Goal: Find specific page/section: Find specific page/section

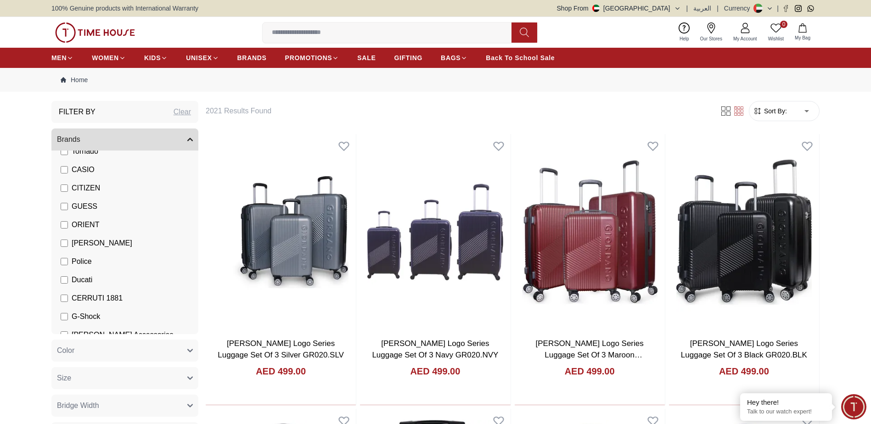
scroll to position [133, 0]
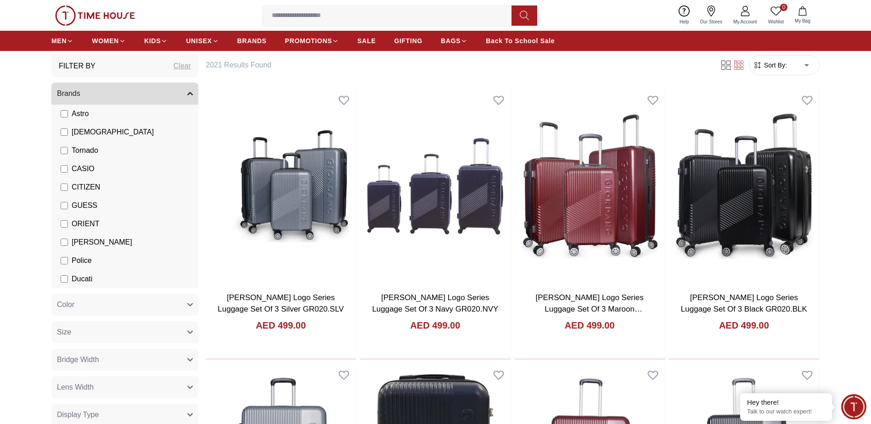
scroll to position [60, 0]
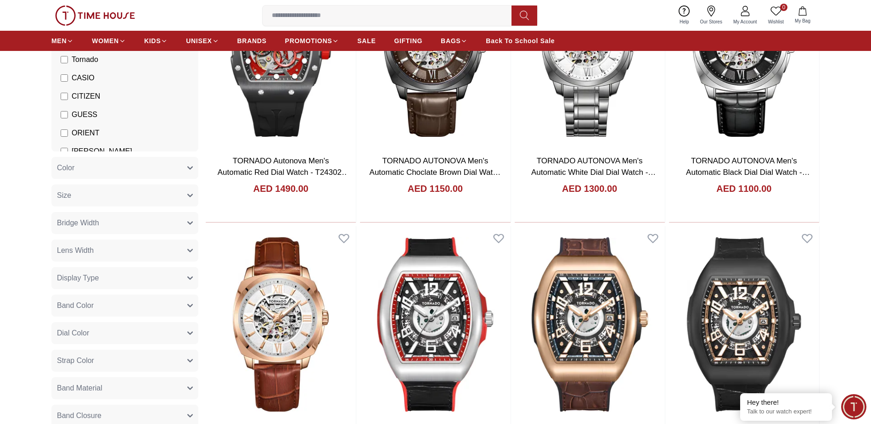
scroll to position [184, 0]
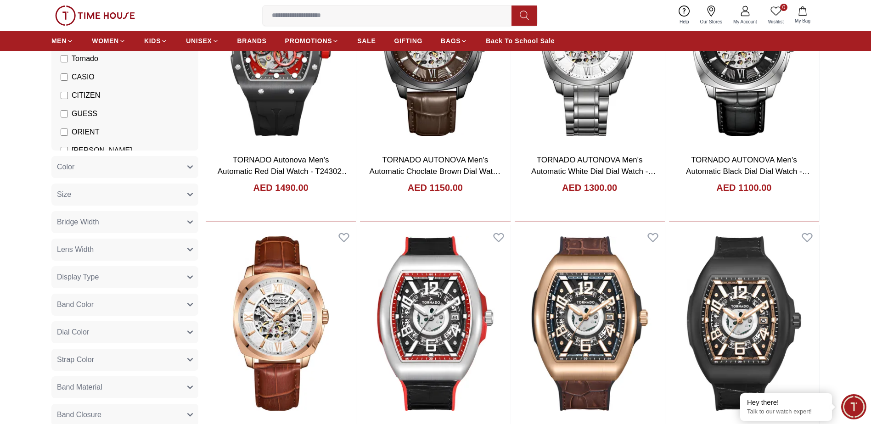
click at [90, 275] on span "Display Type" at bounding box center [78, 277] width 42 height 11
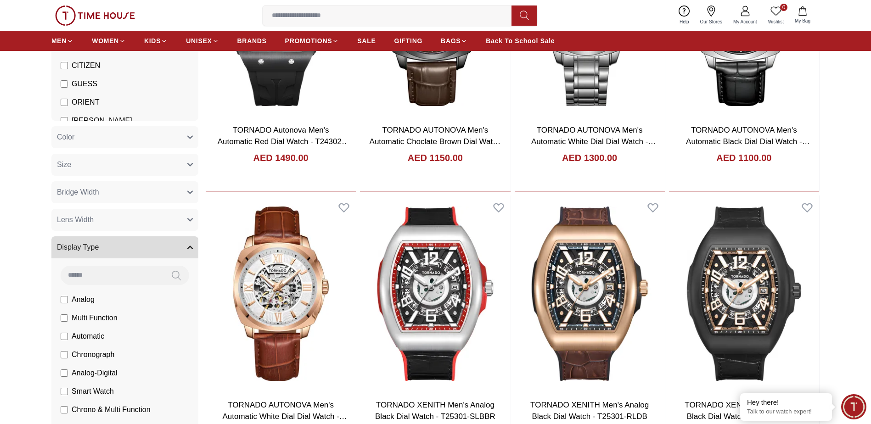
scroll to position [230, 0]
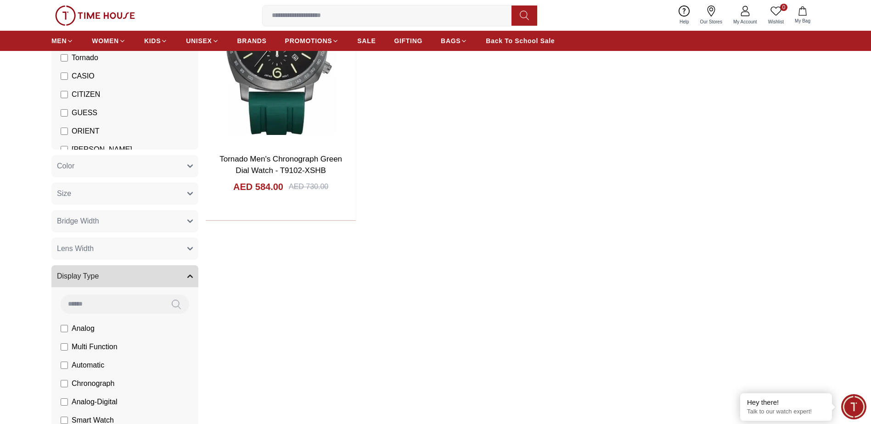
scroll to position [230, 0]
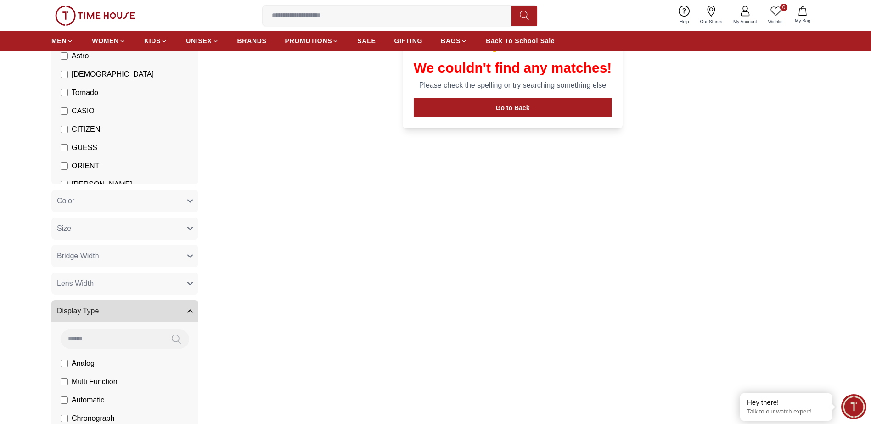
scroll to position [230, 0]
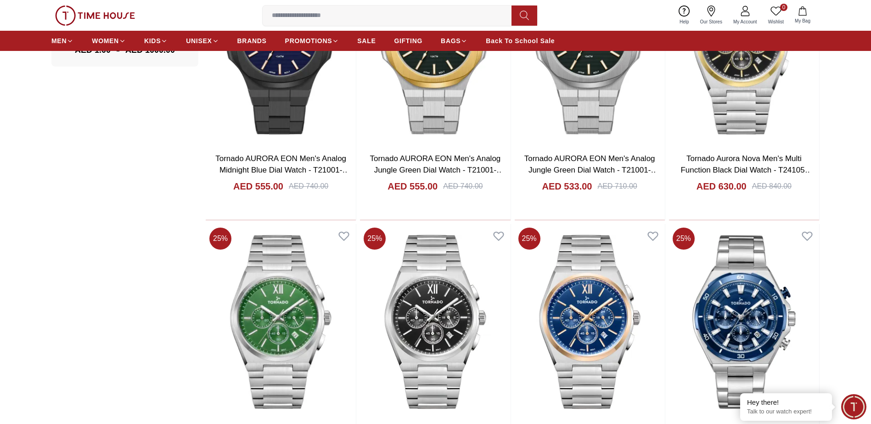
scroll to position [1102, 0]
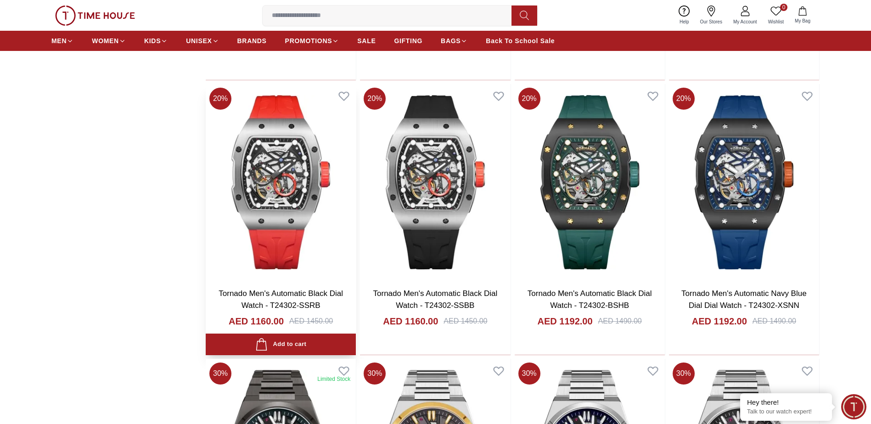
scroll to position [1975, 0]
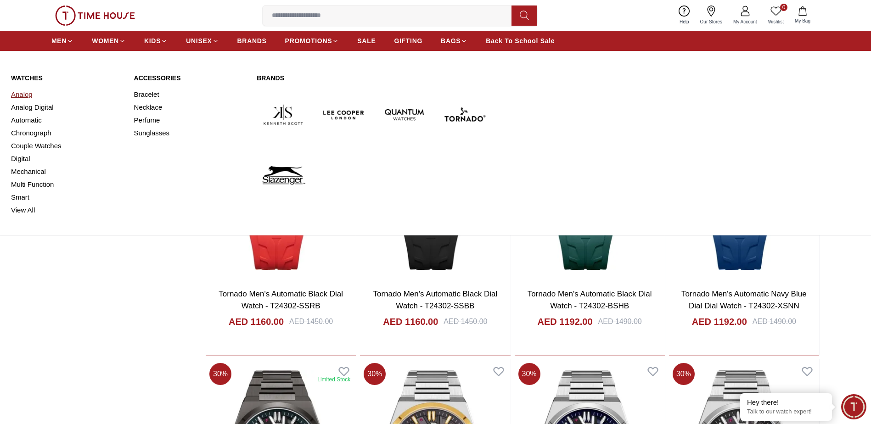
click at [26, 95] on link "Analog" at bounding box center [67, 94] width 112 height 13
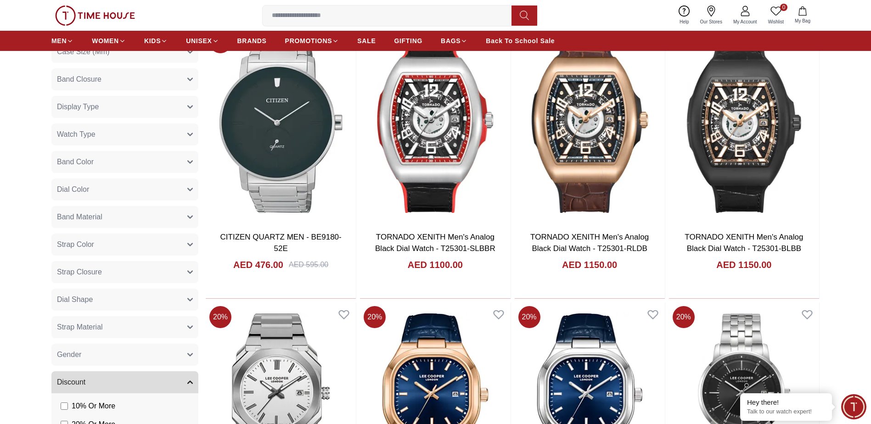
scroll to position [367, 0]
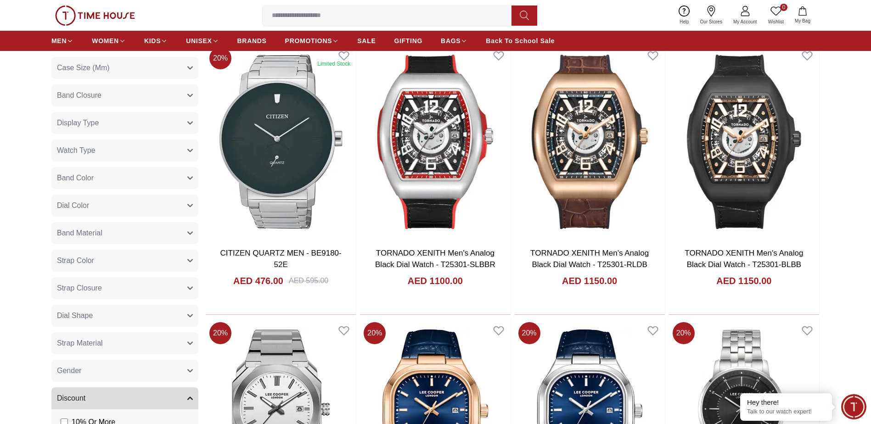
click at [118, 181] on button "Band Color" at bounding box center [124, 178] width 147 height 22
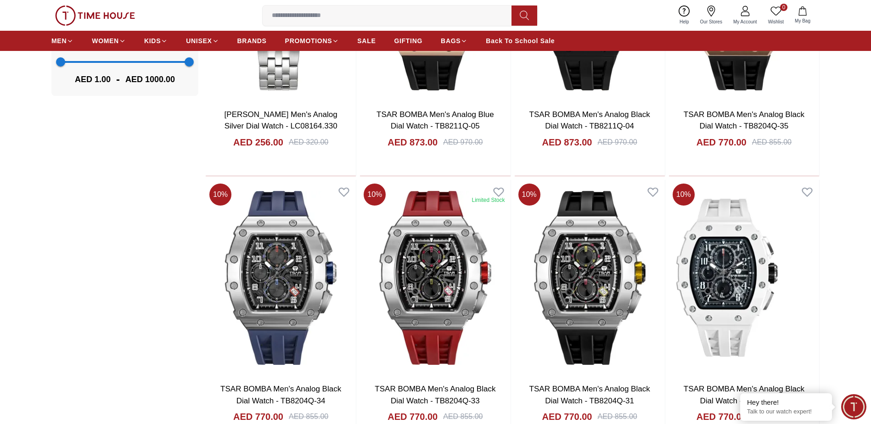
scroll to position [1102, 0]
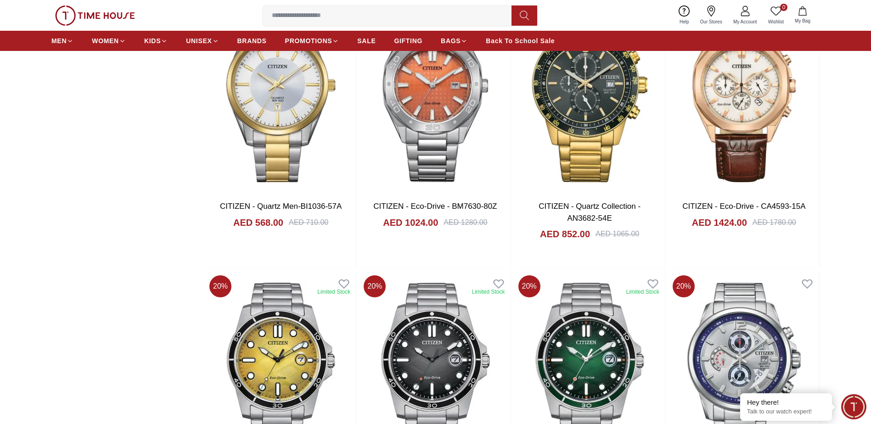
scroll to position [1516, 0]
